Goal: Book appointment/travel/reservation

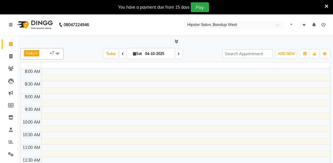
select select "en"
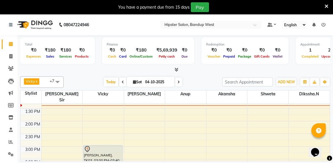
scroll to position [110, 0]
click at [178, 83] on icon at bounding box center [178, 82] width 2 height 3
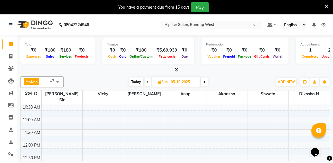
scroll to position [36, 0]
click at [147, 81] on icon at bounding box center [148, 82] width 2 height 3
type input "04-10-2025"
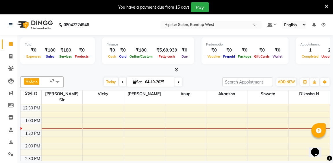
scroll to position [72, 0]
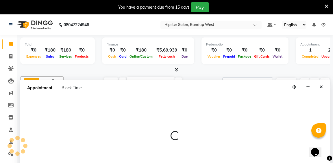
scroll to position [15, 0]
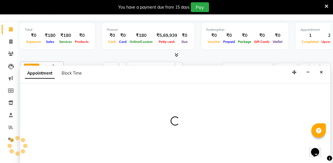
select select "52835"
select select "810"
select select "tentative"
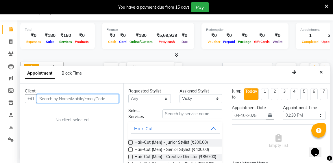
scroll to position [0, 0]
